Goal: Entertainment & Leisure: Consume media (video, audio)

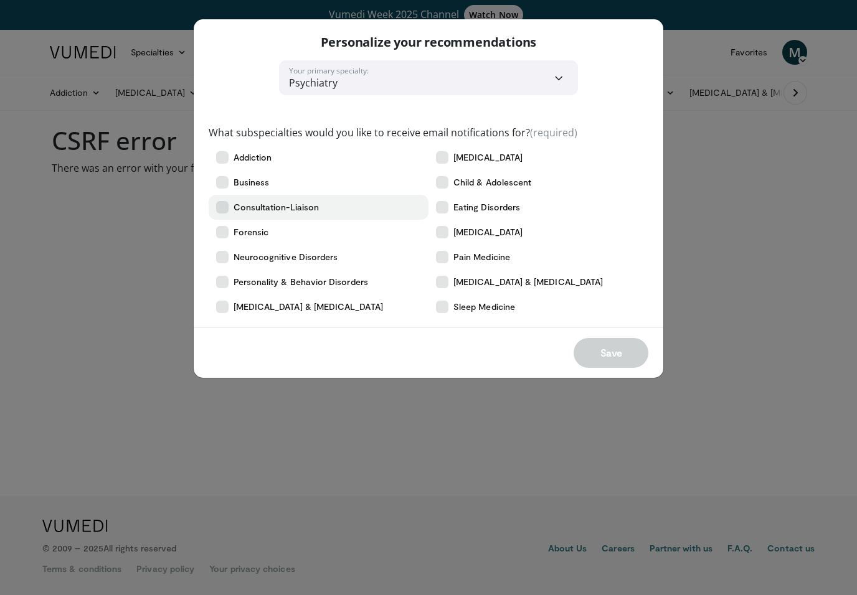
click at [222, 210] on icon at bounding box center [222, 207] width 12 height 12
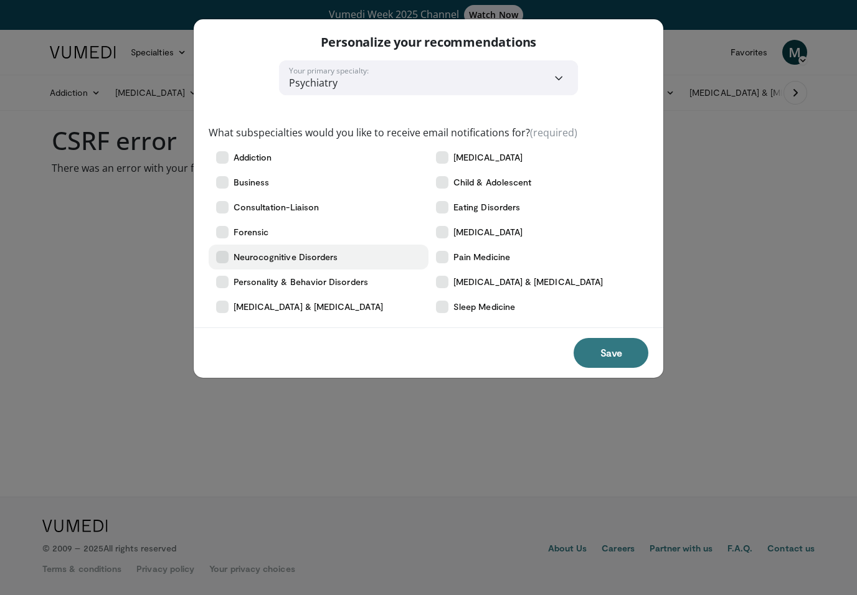
click at [226, 257] on icon at bounding box center [222, 257] width 12 height 12
click at [226, 290] on label "Personality & Behavior Disorders" at bounding box center [319, 282] width 220 height 25
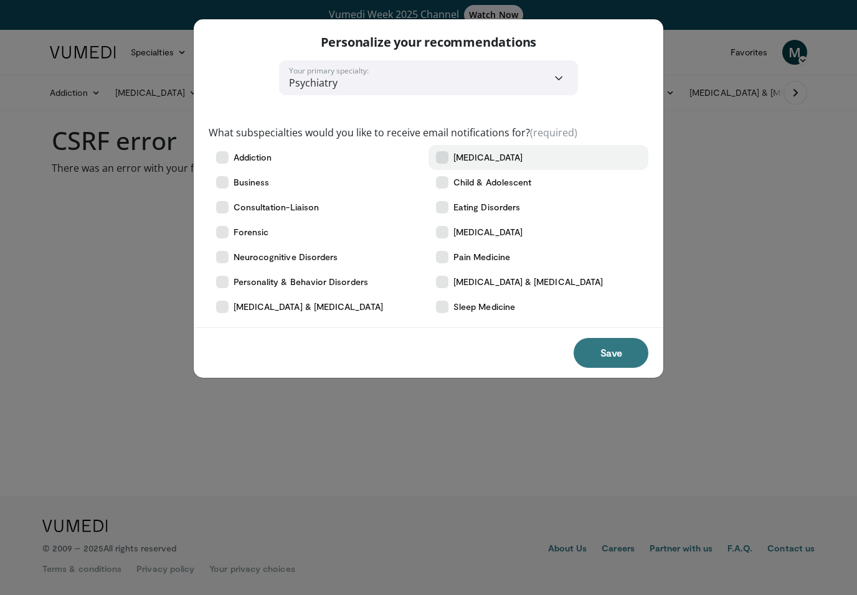
click at [440, 149] on label "[MEDICAL_DATA]" at bounding box center [538, 157] width 220 height 25
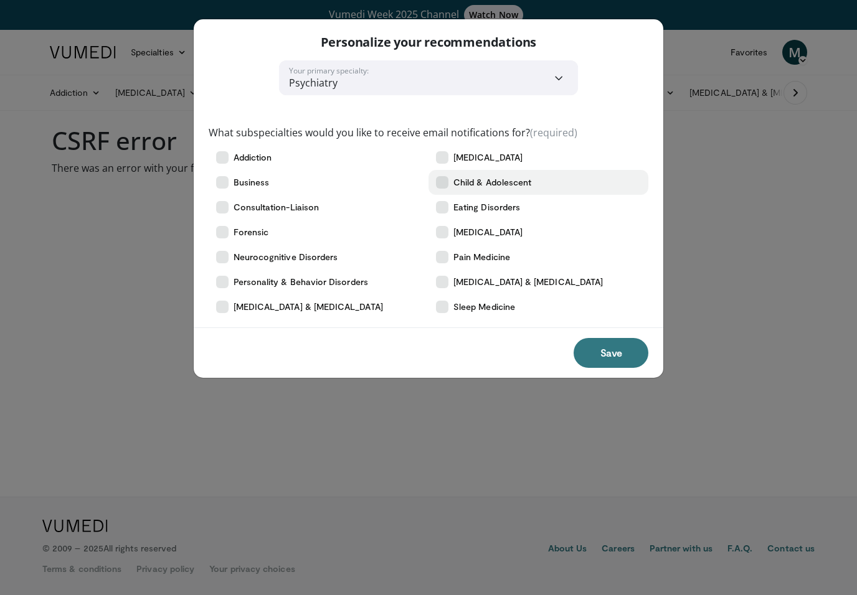
click at [450, 177] on label "Child & Adolescent" at bounding box center [538, 182] width 220 height 25
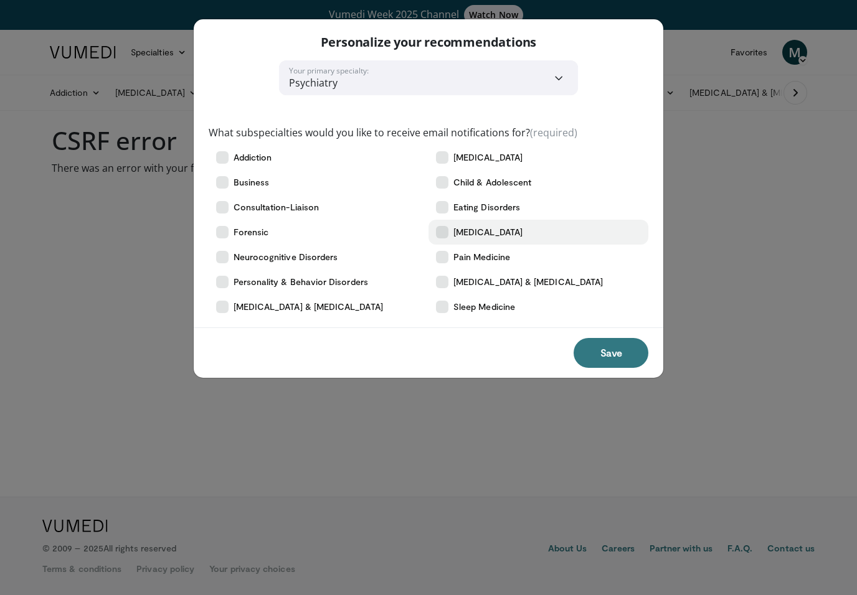
click at [447, 230] on icon at bounding box center [442, 232] width 12 height 12
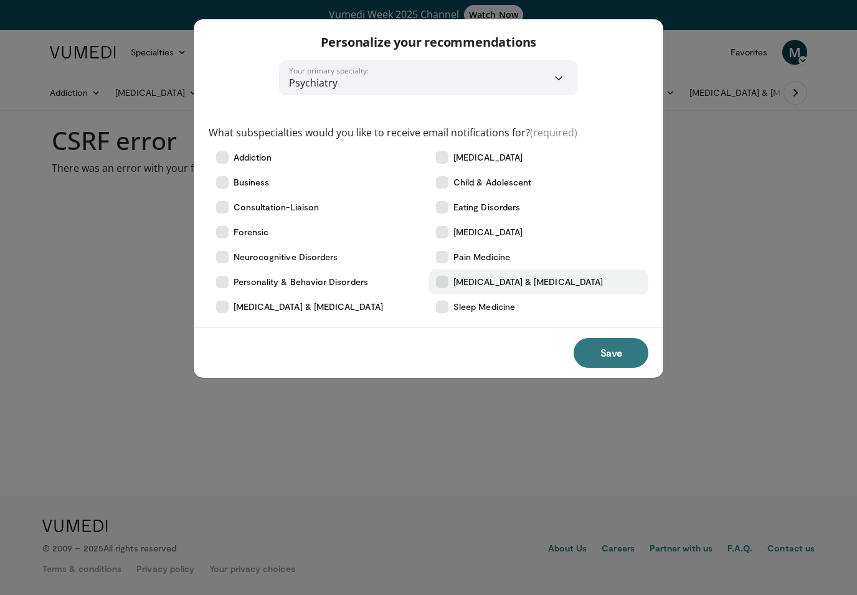
click at [442, 279] on icon at bounding box center [442, 282] width 12 height 12
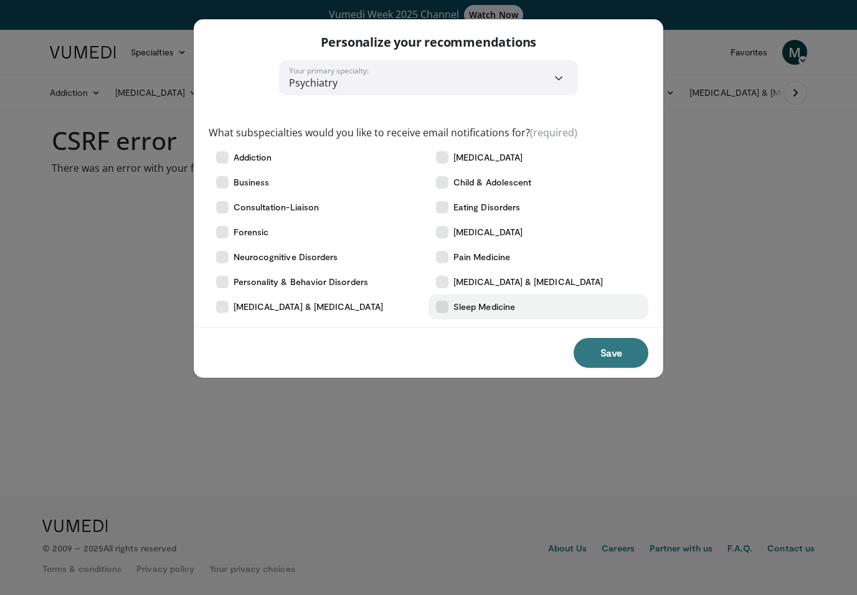
click at [442, 306] on icon at bounding box center [442, 307] width 12 height 12
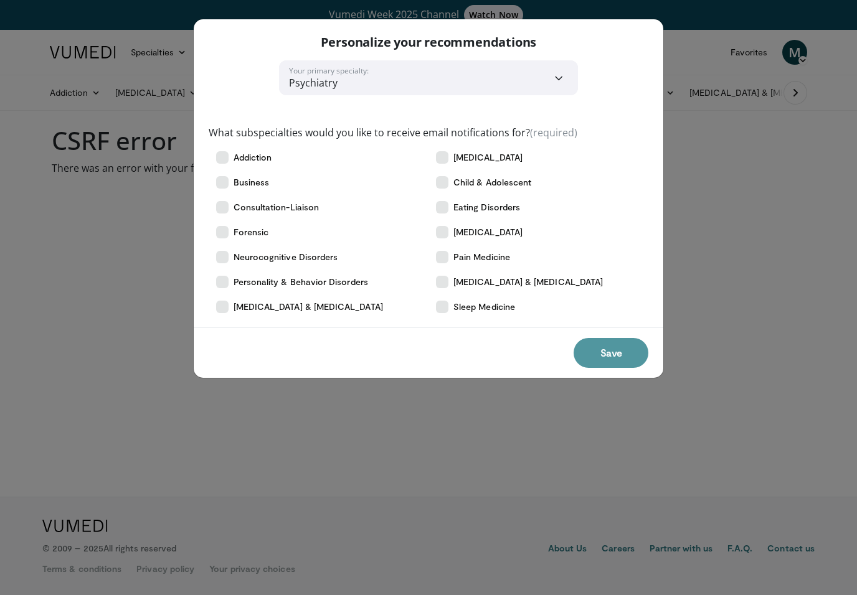
click at [607, 354] on button "Save" at bounding box center [611, 353] width 75 height 30
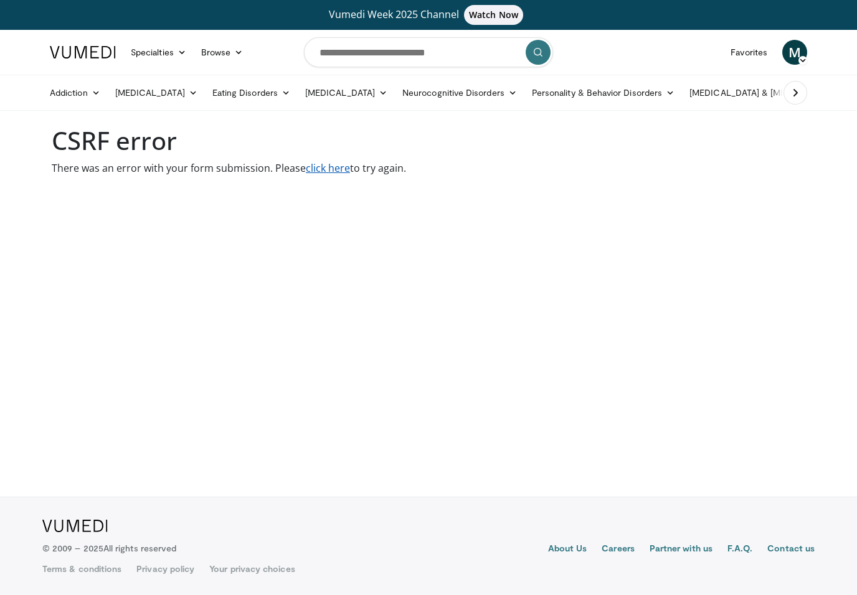
click at [331, 162] on link "click here" at bounding box center [328, 168] width 44 height 14
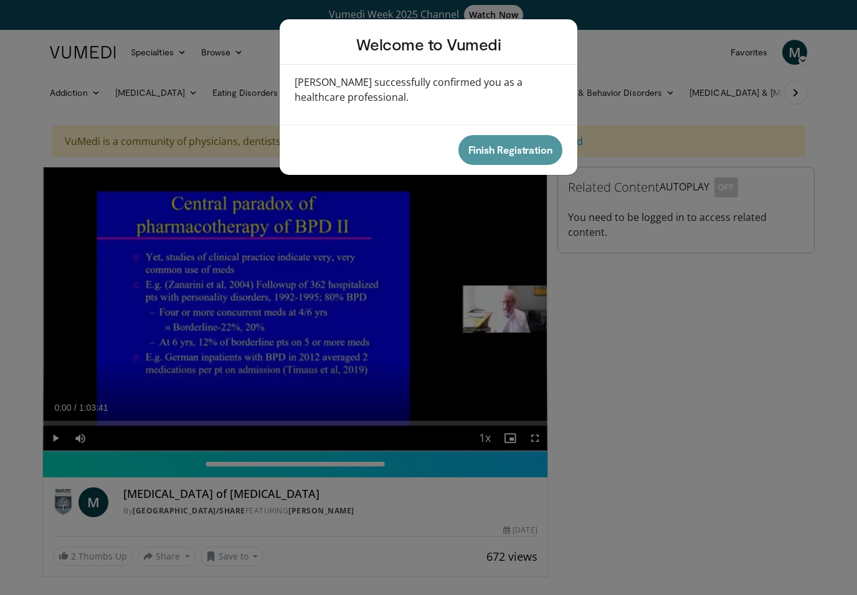
click at [520, 148] on button "Finish Registration" at bounding box center [510, 150] width 104 height 30
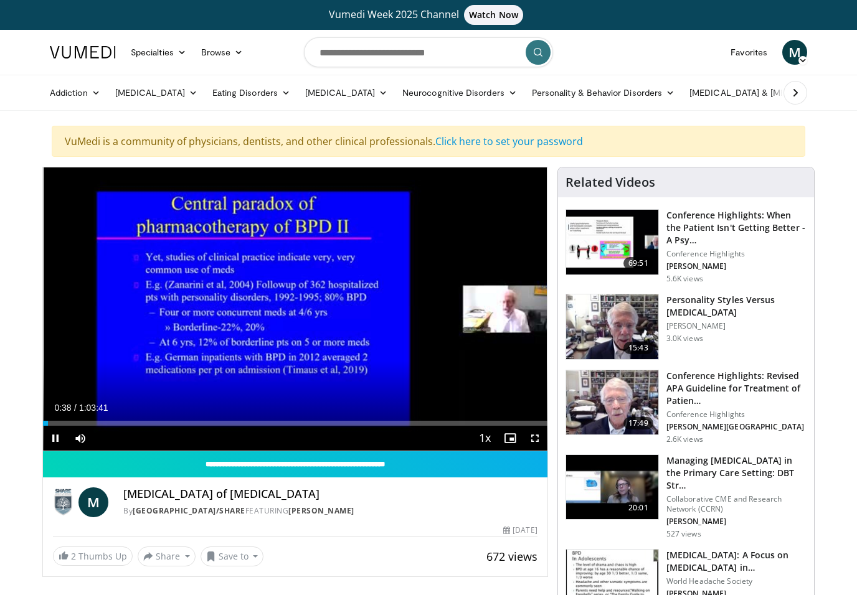
click at [231, 365] on div "10 seconds Tap to unmute" at bounding box center [295, 309] width 504 height 283
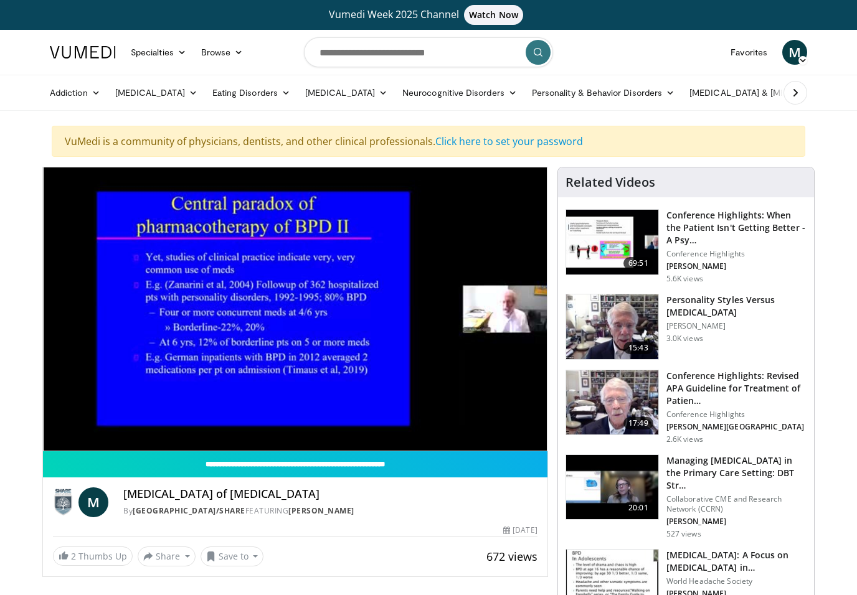
click at [113, 427] on div "Current Time 0:47 / Duration 1:03:41" at bounding box center [295, 432] width 504 height 11
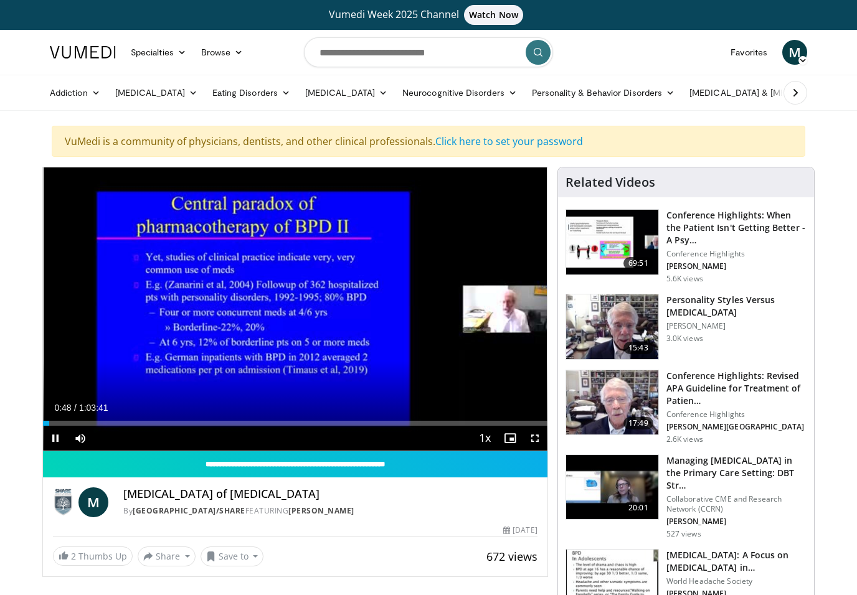
click at [113, 390] on div "10 seconds Tap to unmute" at bounding box center [295, 309] width 504 height 283
click at [55, 443] on span "Video Player" at bounding box center [55, 438] width 25 height 25
